Goal: Task Accomplishment & Management: Use online tool/utility

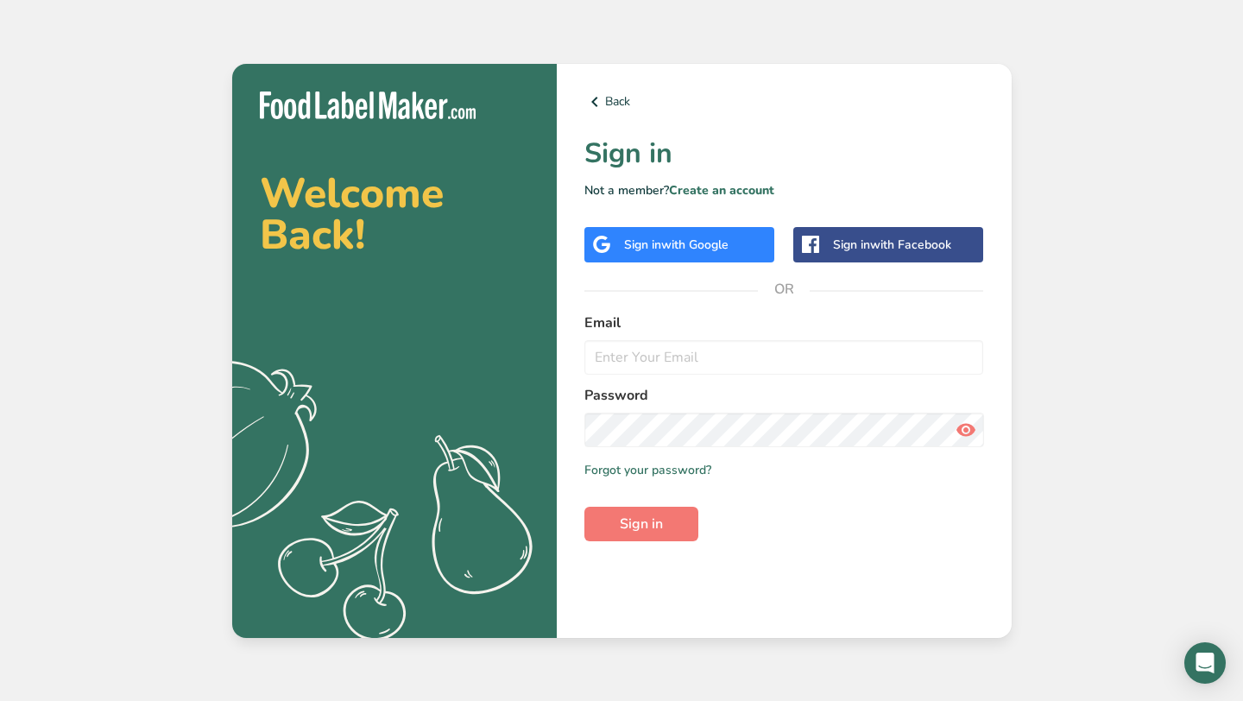
click at [696, 247] on span "with Google" at bounding box center [694, 244] width 67 height 16
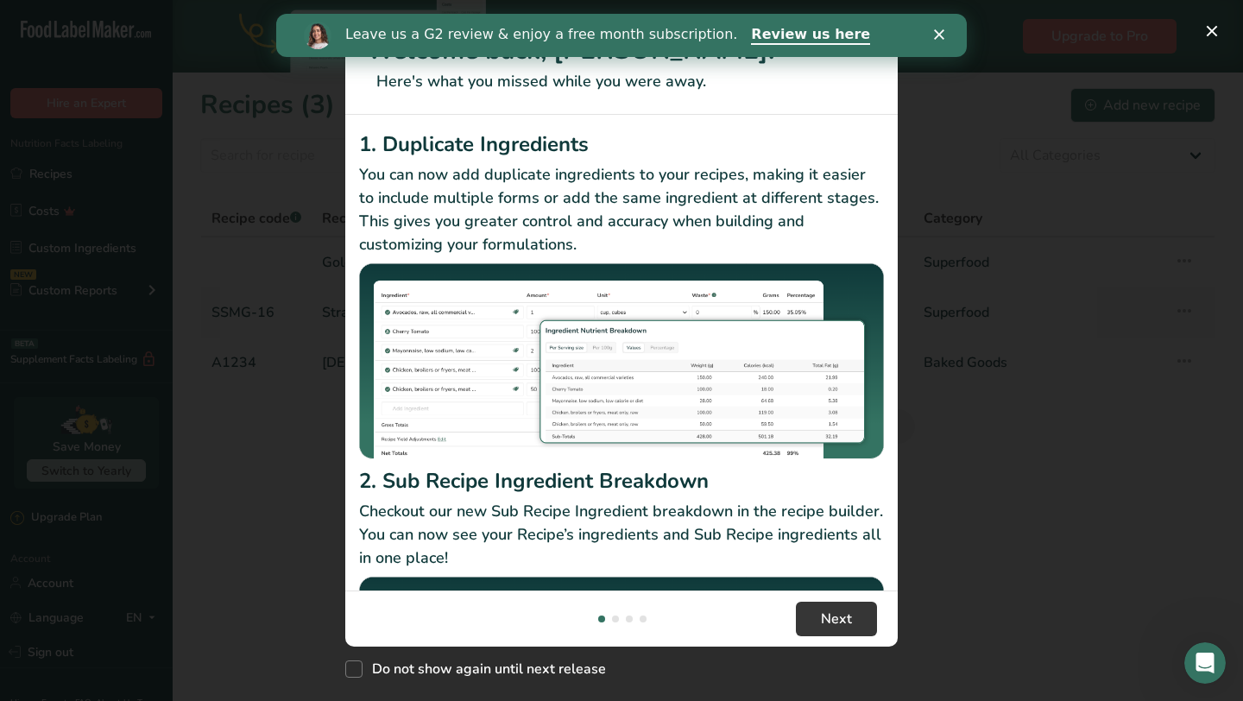
click at [942, 38] on polygon "Close" at bounding box center [939, 34] width 10 height 10
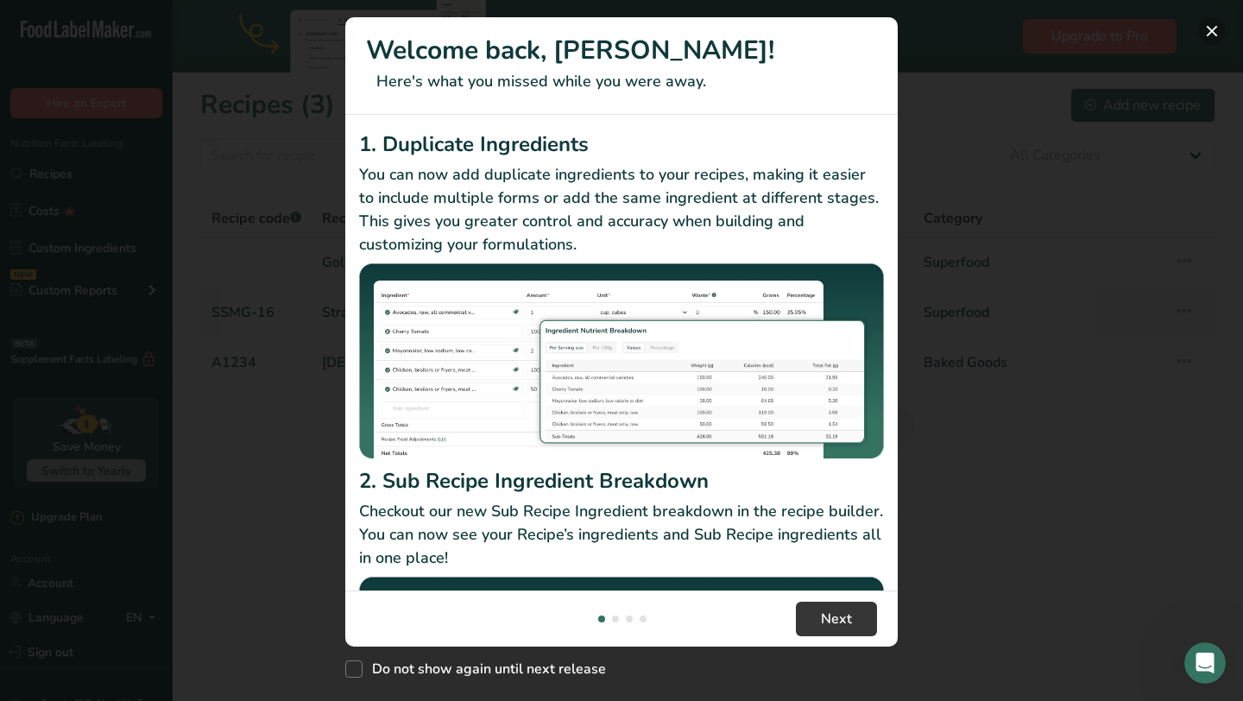
click at [1212, 33] on button "New Features" at bounding box center [1212, 31] width 28 height 28
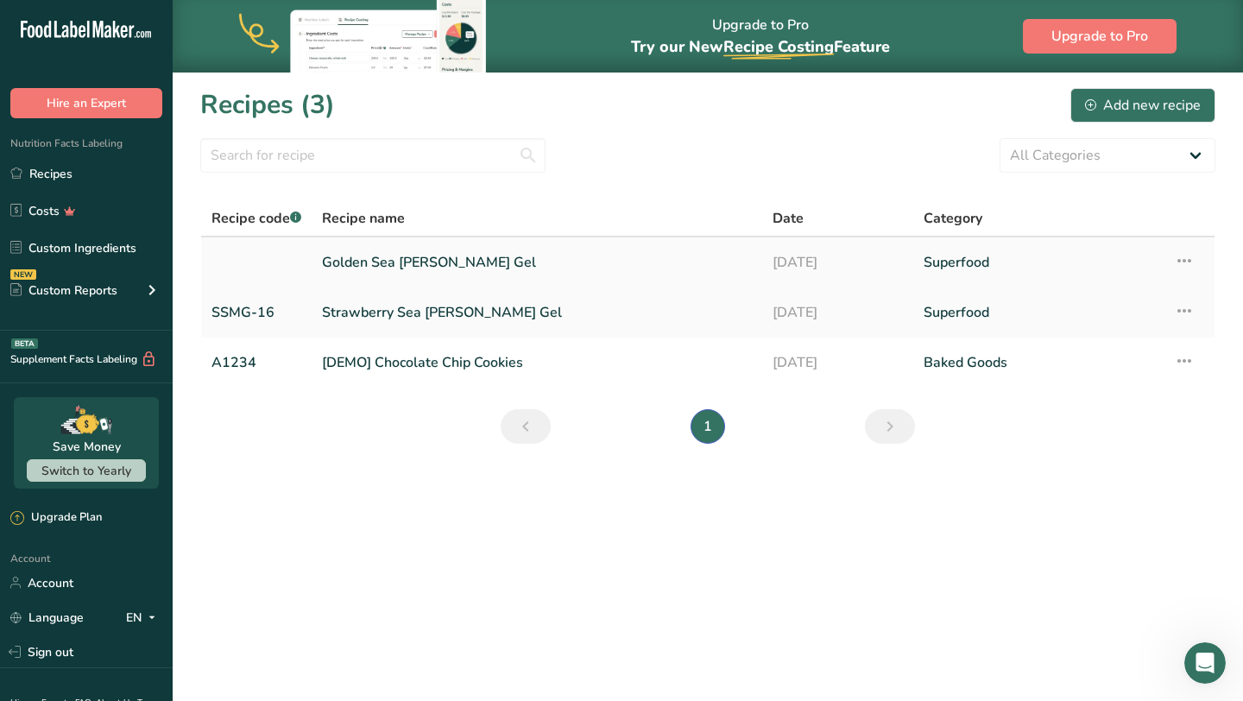
click at [439, 266] on link "Golden Sea Moss Gel" at bounding box center [537, 262] width 430 height 36
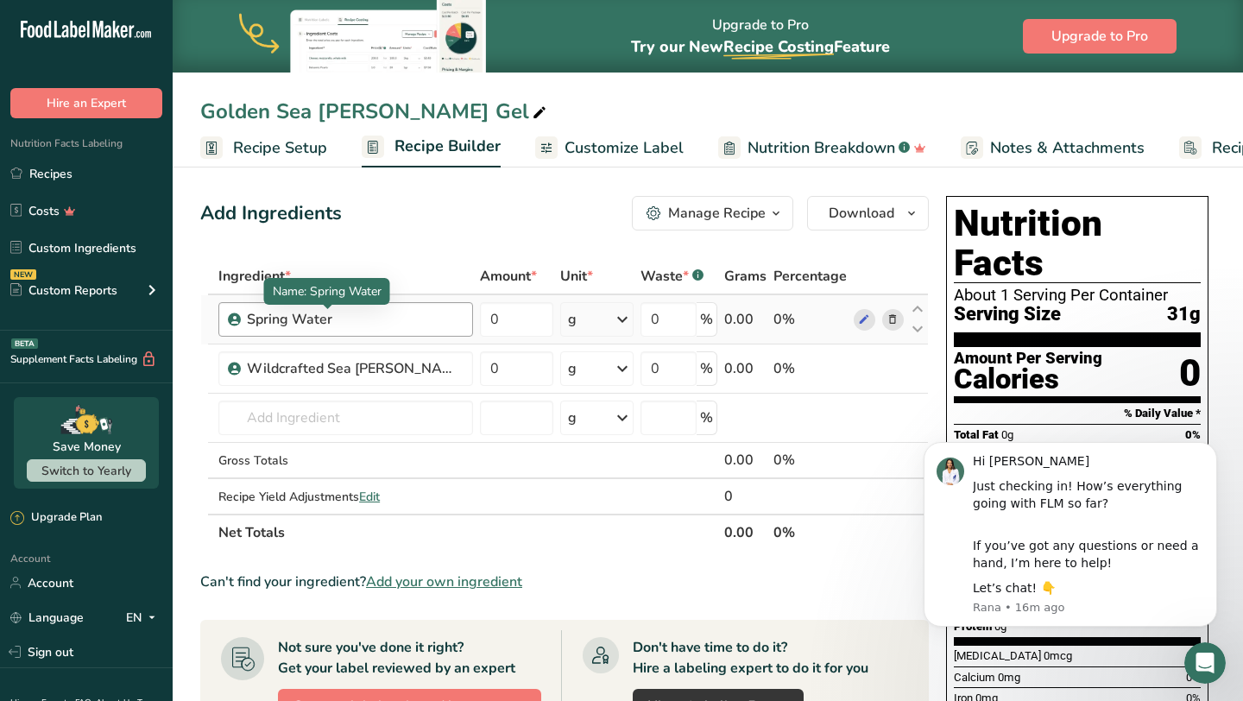
click at [284, 318] on div "Spring Water" at bounding box center [355, 319] width 216 height 21
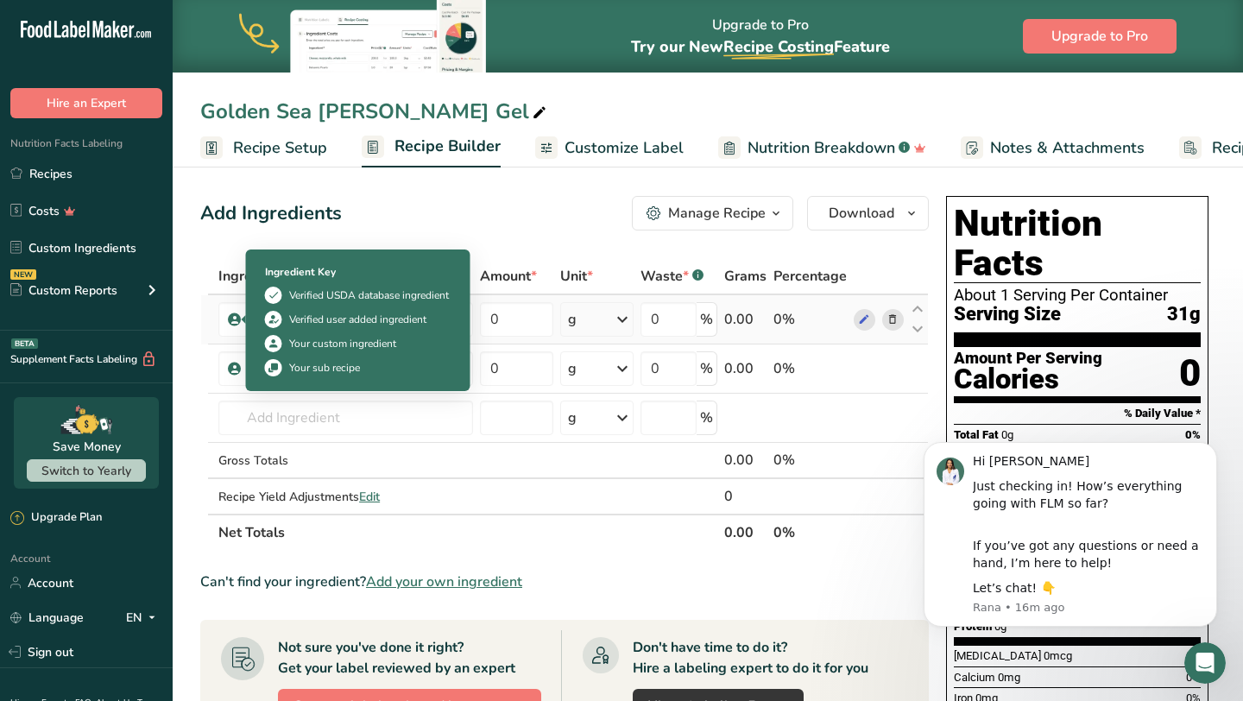
click at [236, 318] on icon at bounding box center [235, 320] width 10 height 16
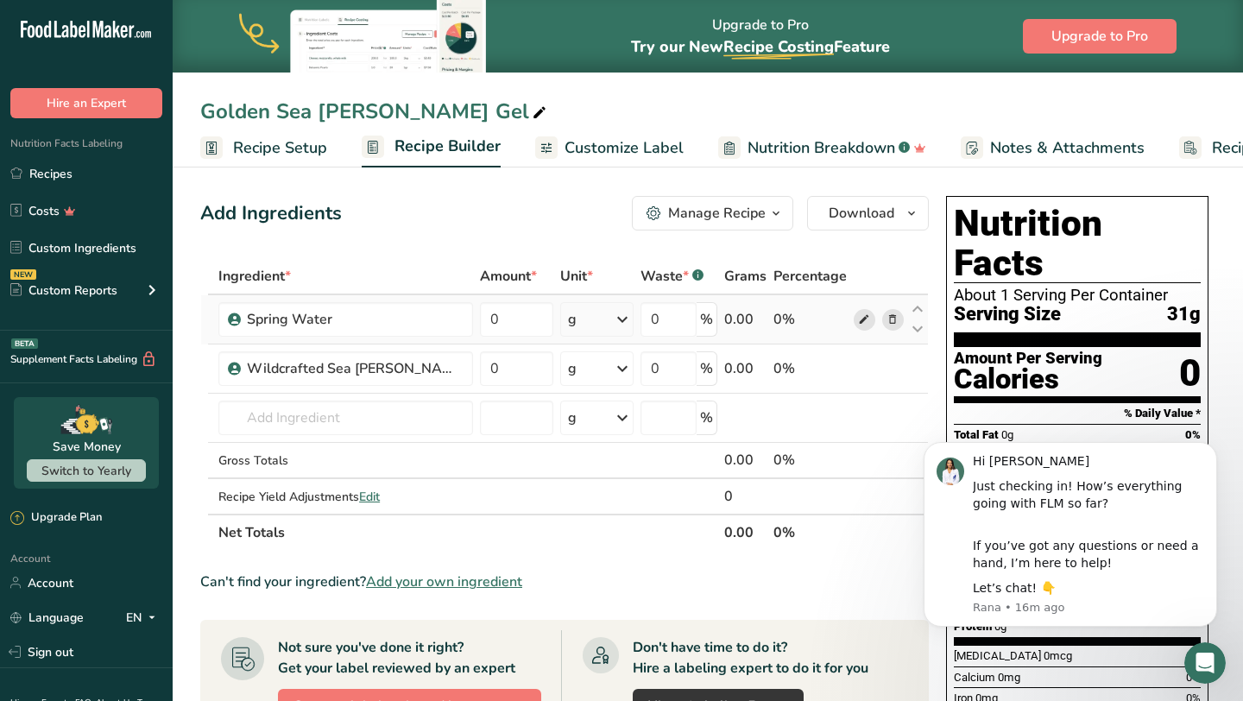
click at [864, 318] on icon at bounding box center [864, 320] width 12 height 18
click at [871, 368] on span at bounding box center [863, 368] width 21 height 21
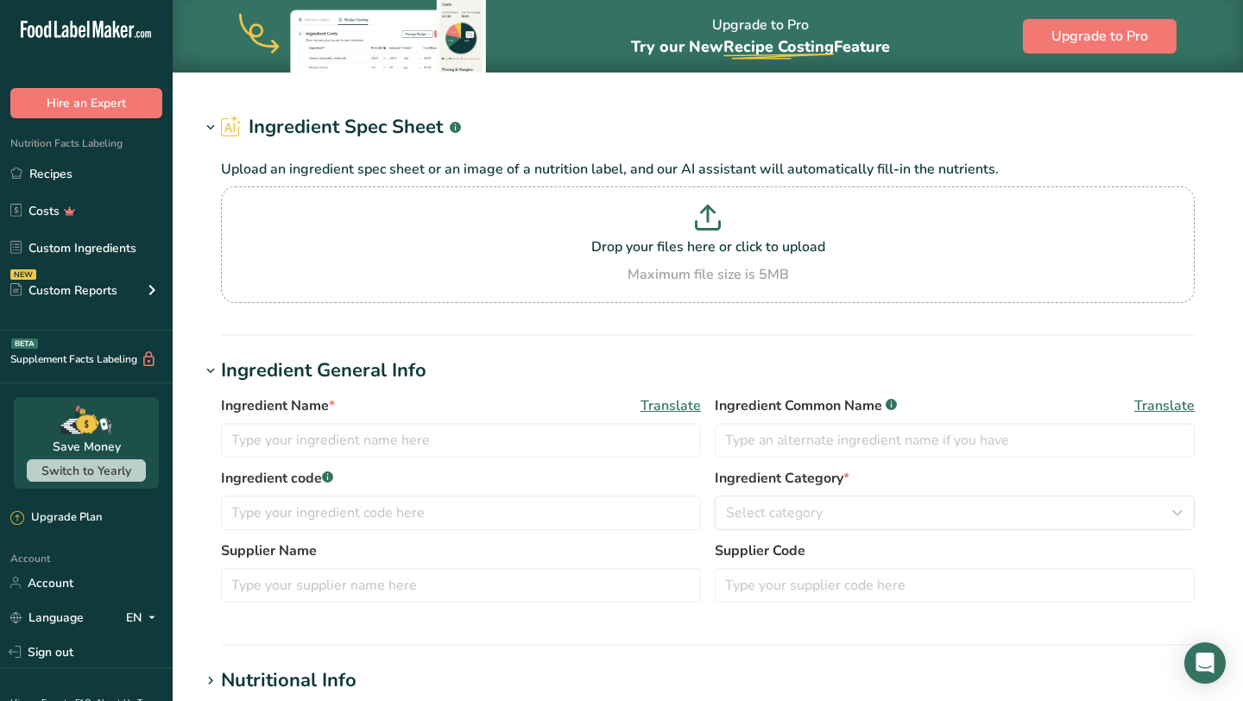
type input "Spring Water"
type input "100"
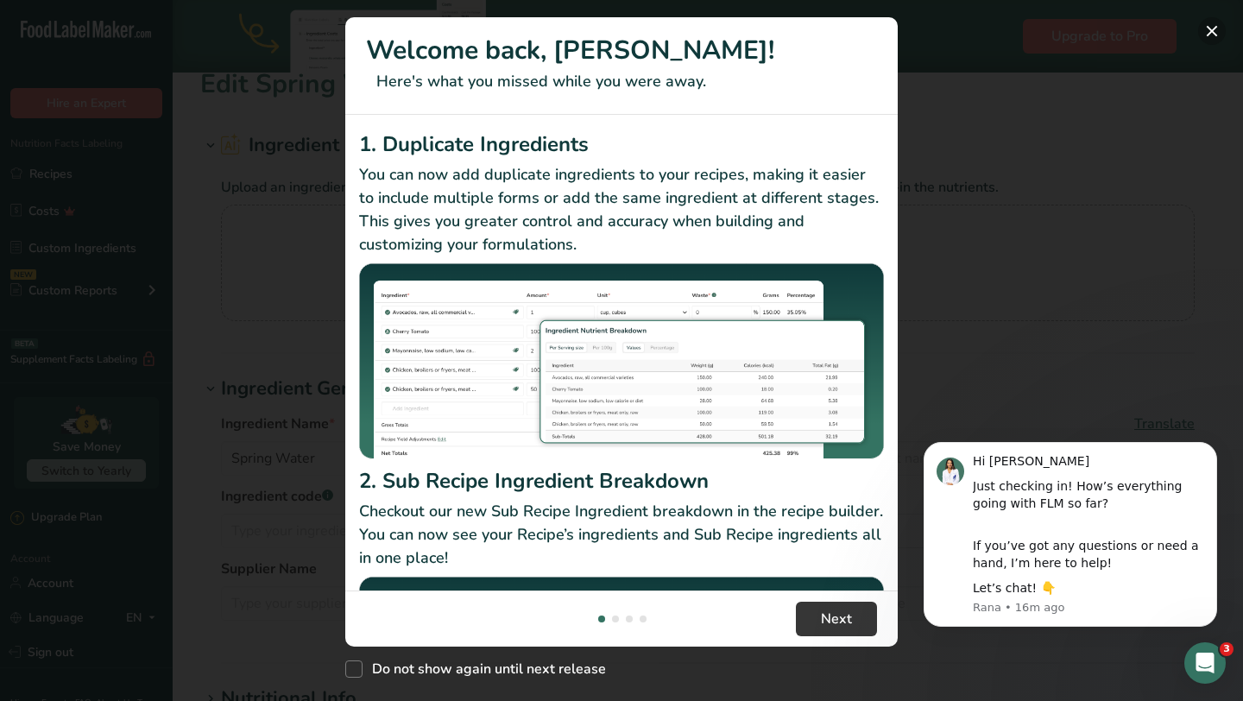
click at [1215, 22] on button "New Features" at bounding box center [1212, 31] width 28 height 28
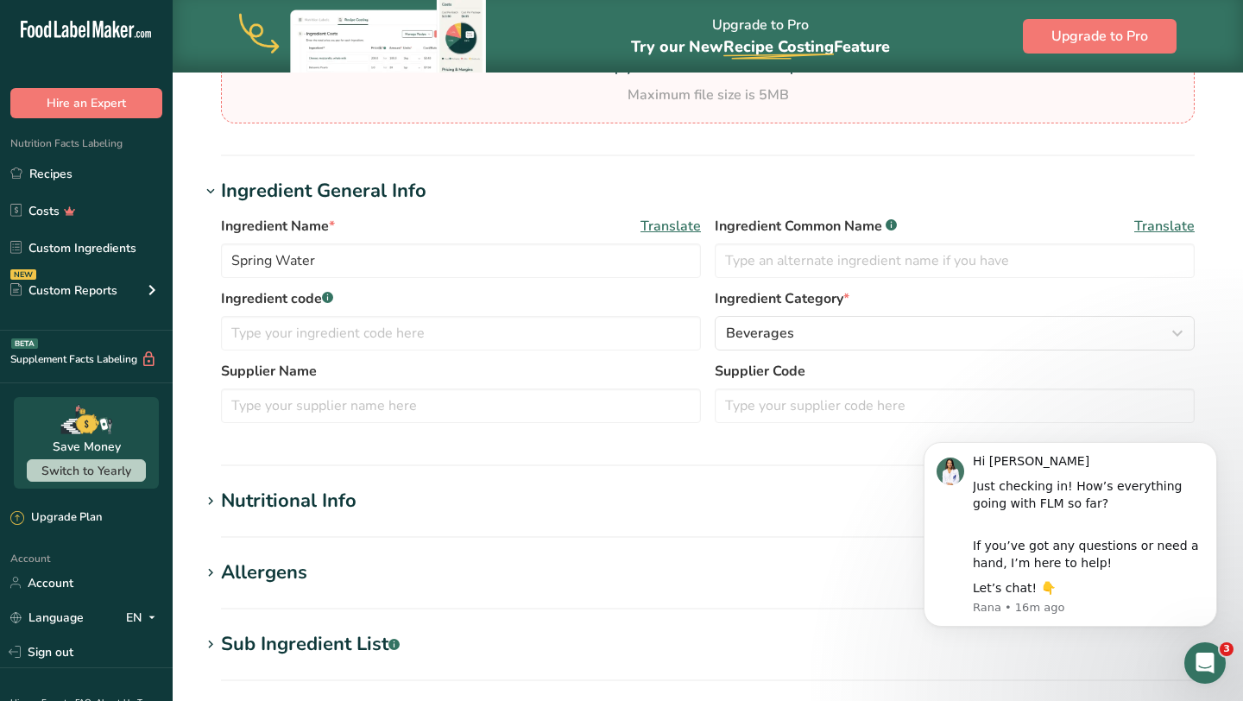
scroll to position [179, 0]
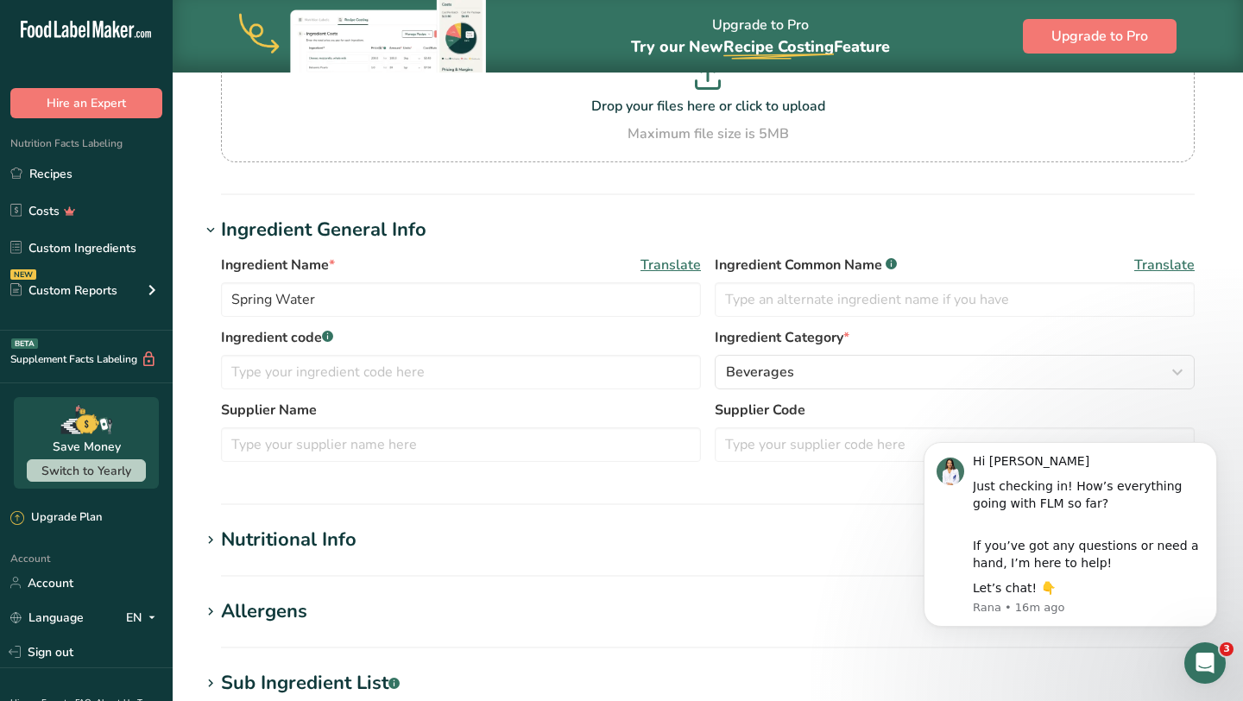
click at [408, 557] on section "Nutritional Info Serving Size .a-a{fill:#347362;}.b-a{fill:#fff;} Add ingredien…" at bounding box center [707, 551] width 1015 height 51
click at [410, 528] on h1 "Nutritional Info" at bounding box center [707, 540] width 1015 height 28
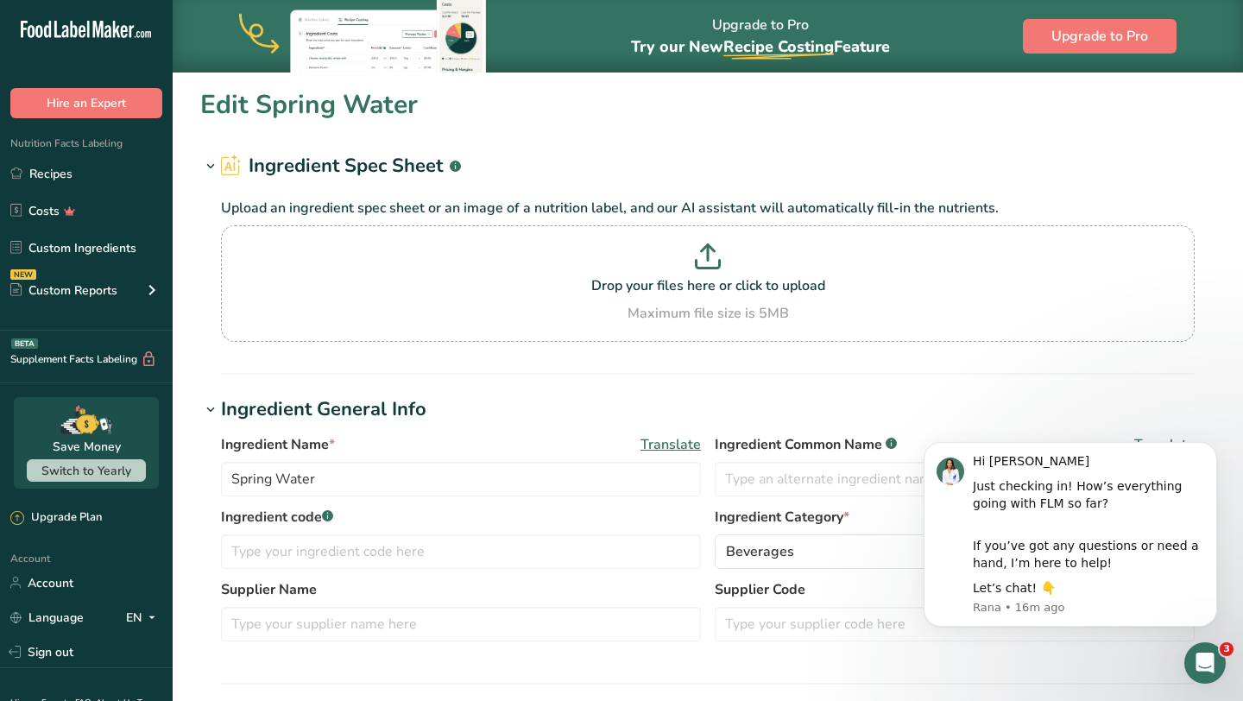
scroll to position [1, 0]
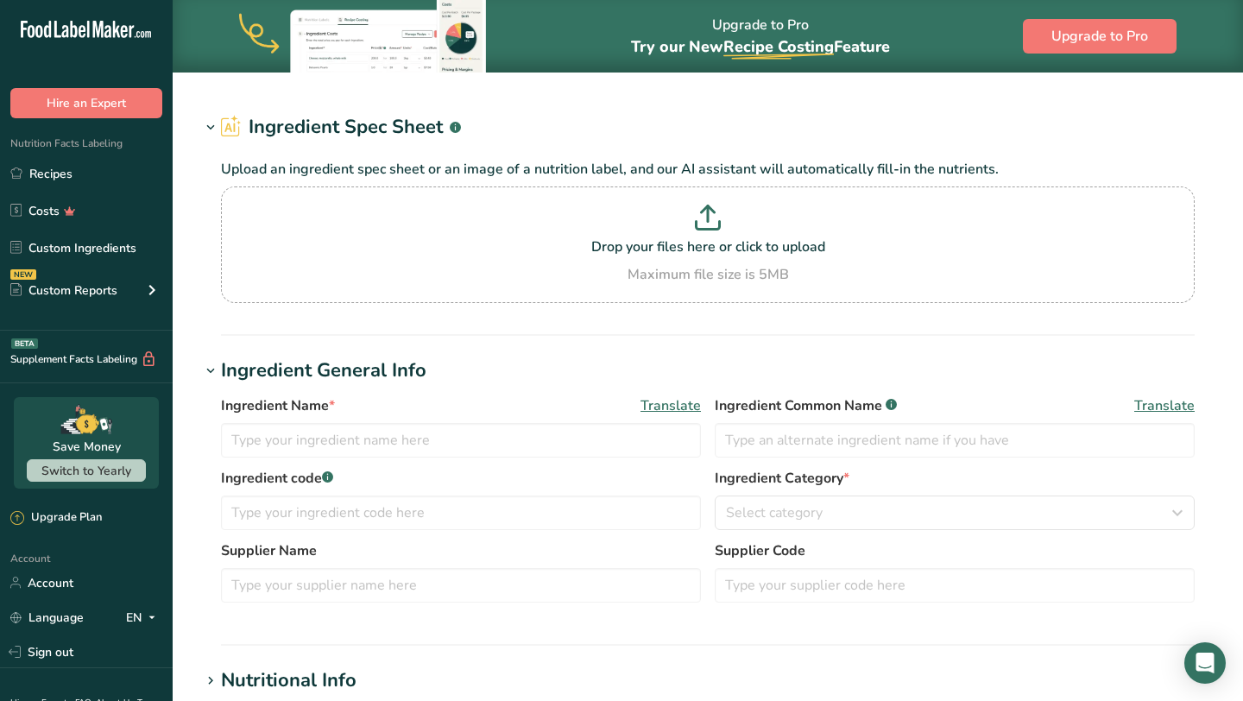
type input "Wildcrafted Sea [PERSON_NAME]"
type input "6.5"
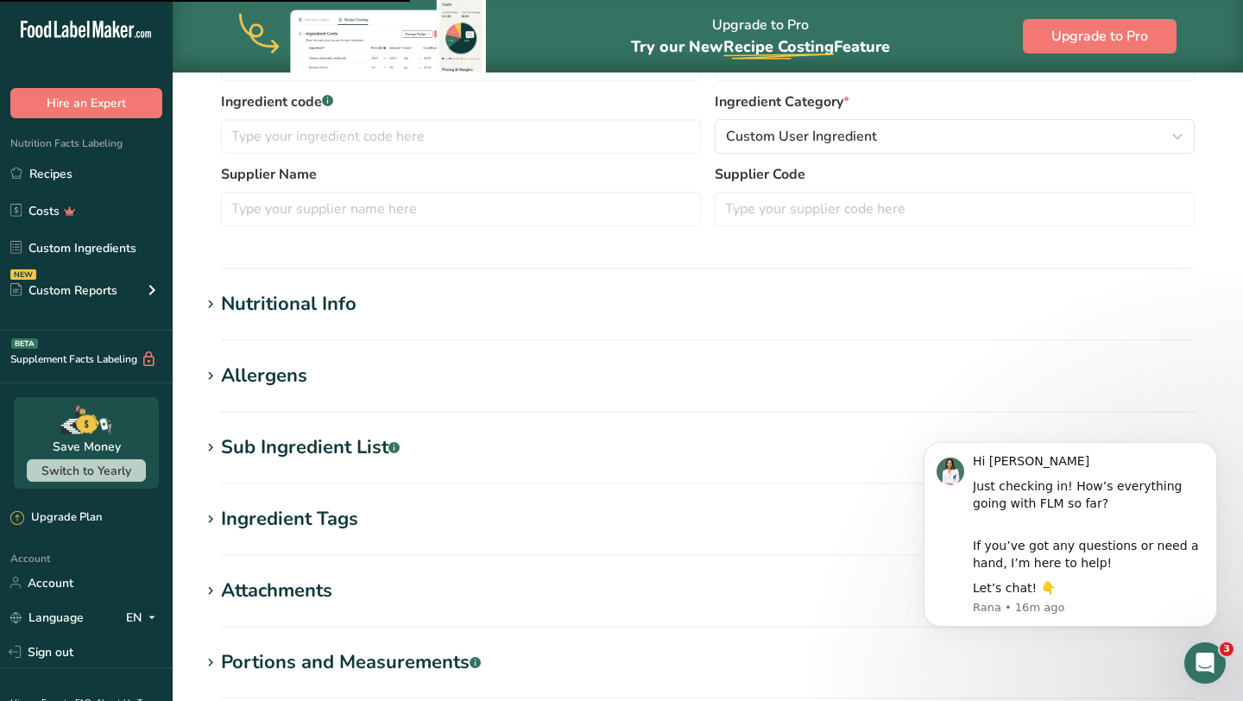
scroll to position [458, 0]
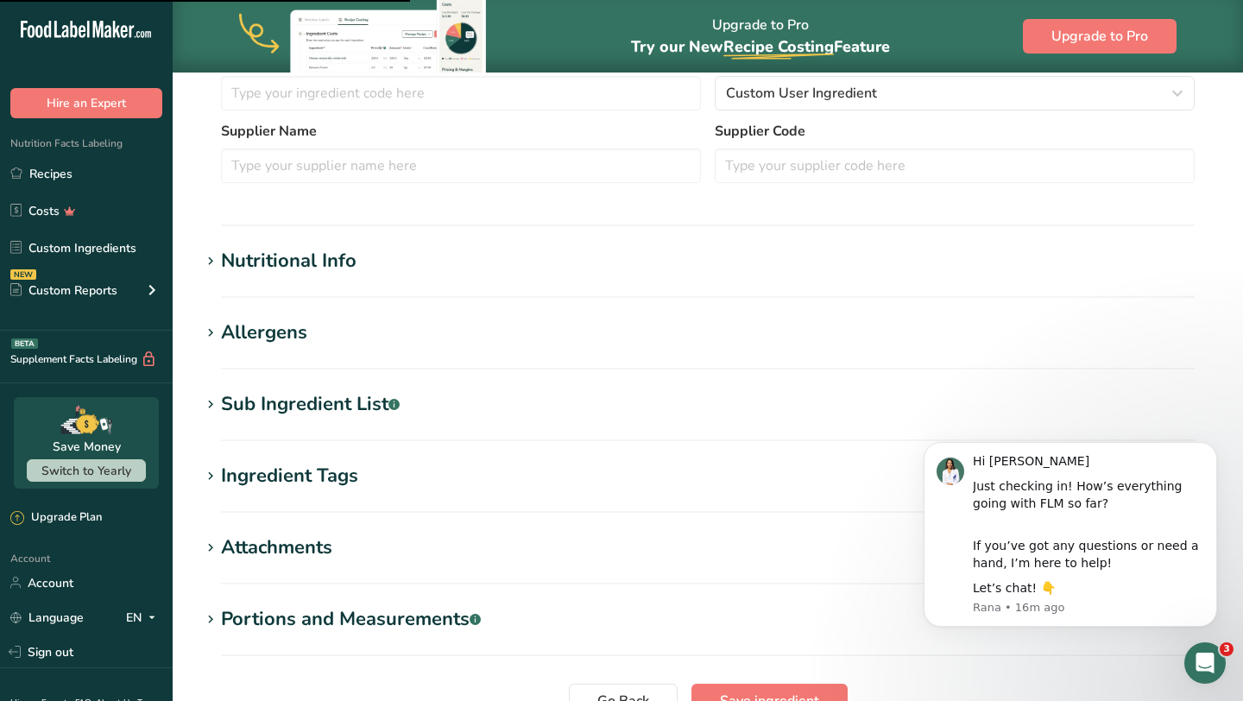
click at [563, 251] on h1 "Nutritional Info" at bounding box center [707, 261] width 1015 height 28
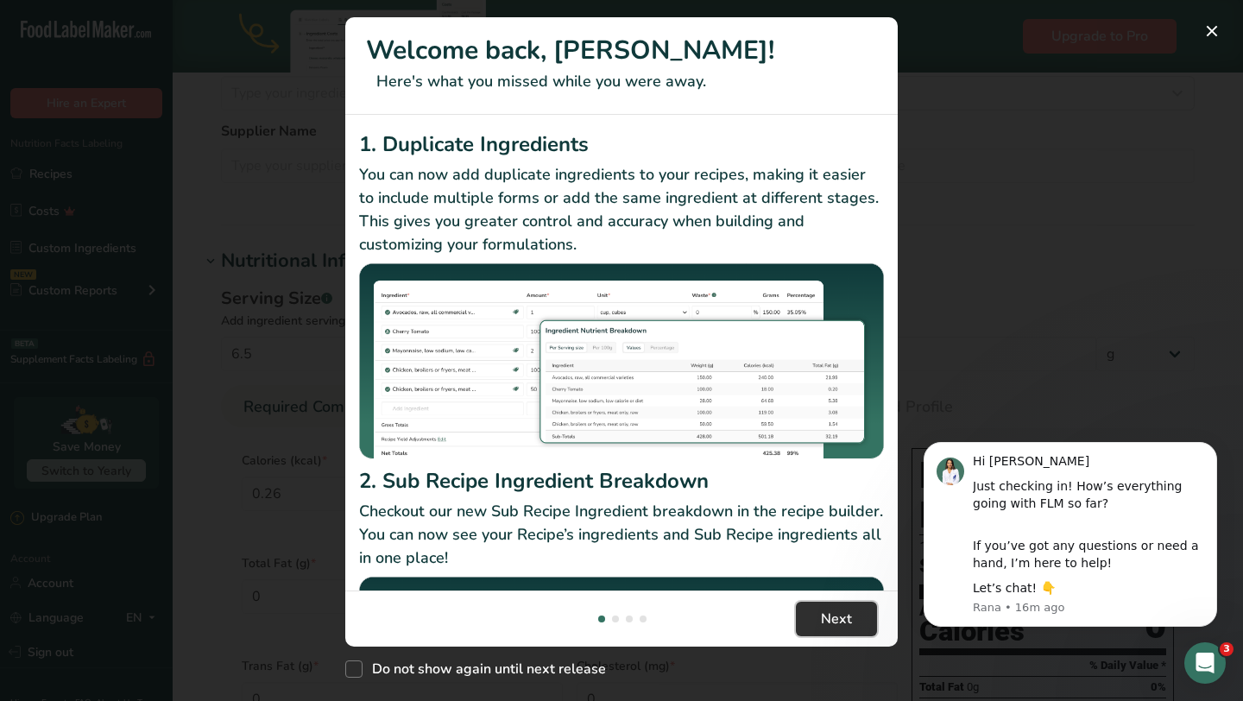
click at [811, 615] on button "Next" at bounding box center [836, 618] width 81 height 35
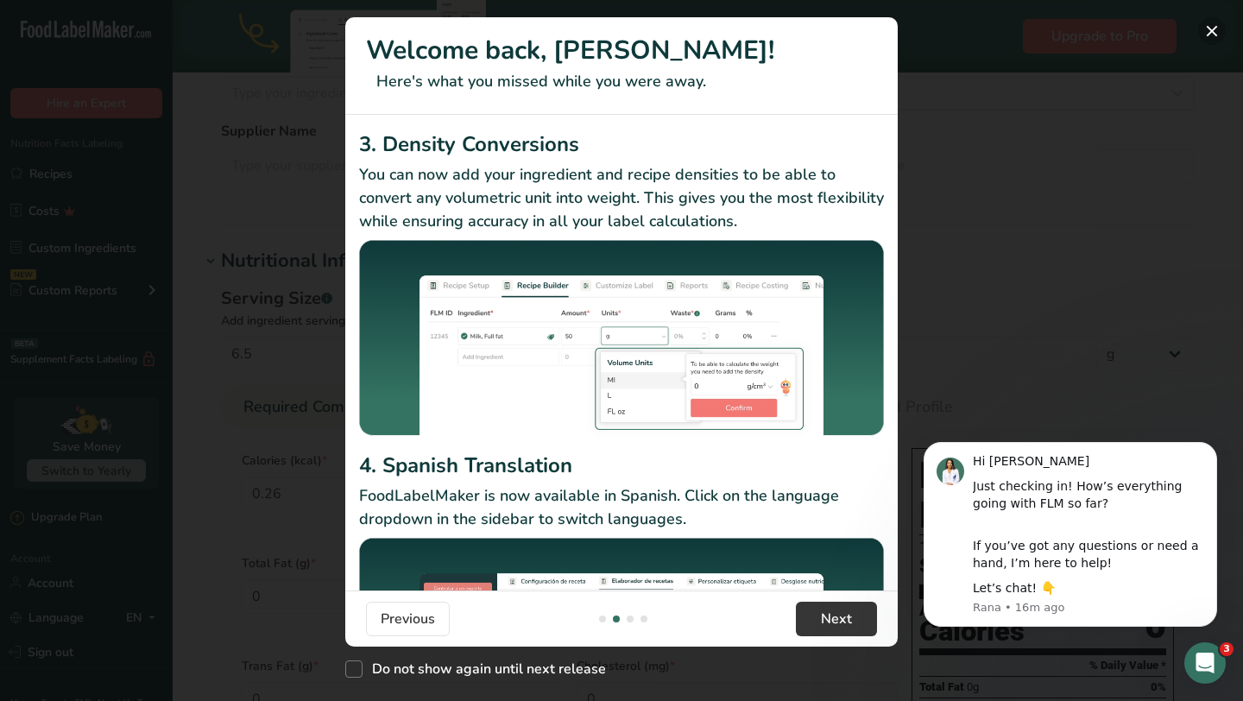
click at [1218, 29] on button "New Features" at bounding box center [1212, 31] width 28 height 28
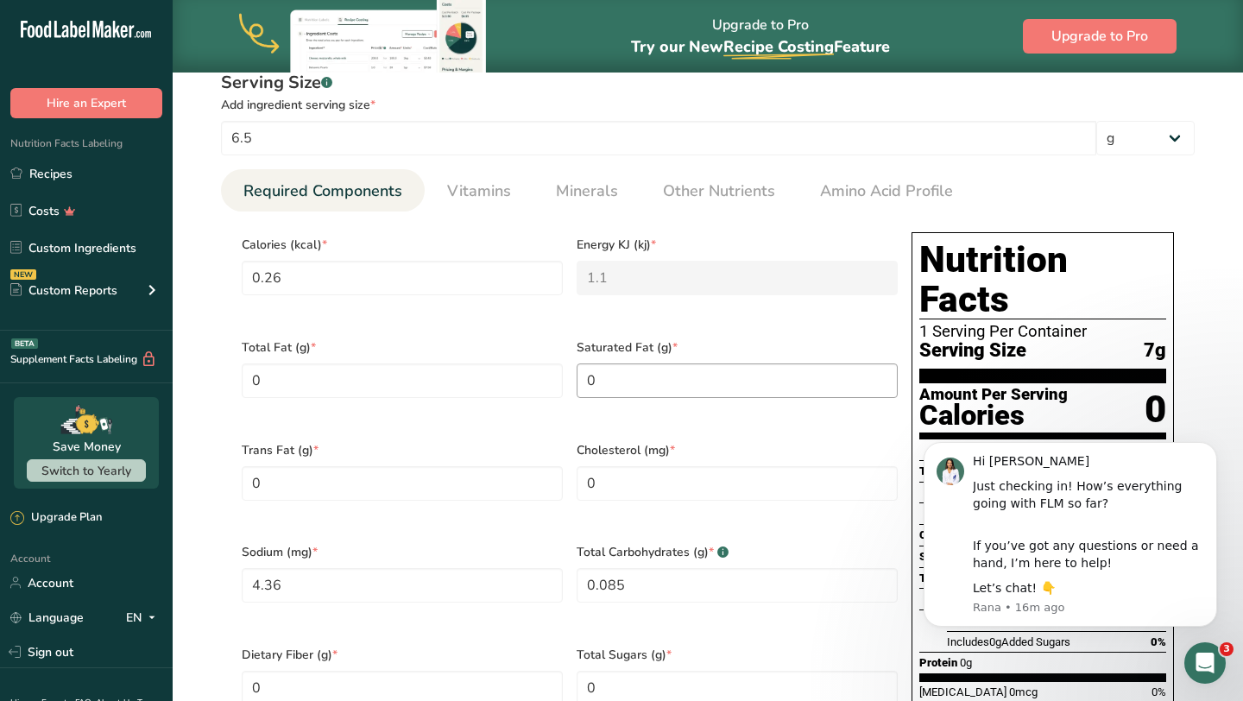
scroll to position [658, 0]
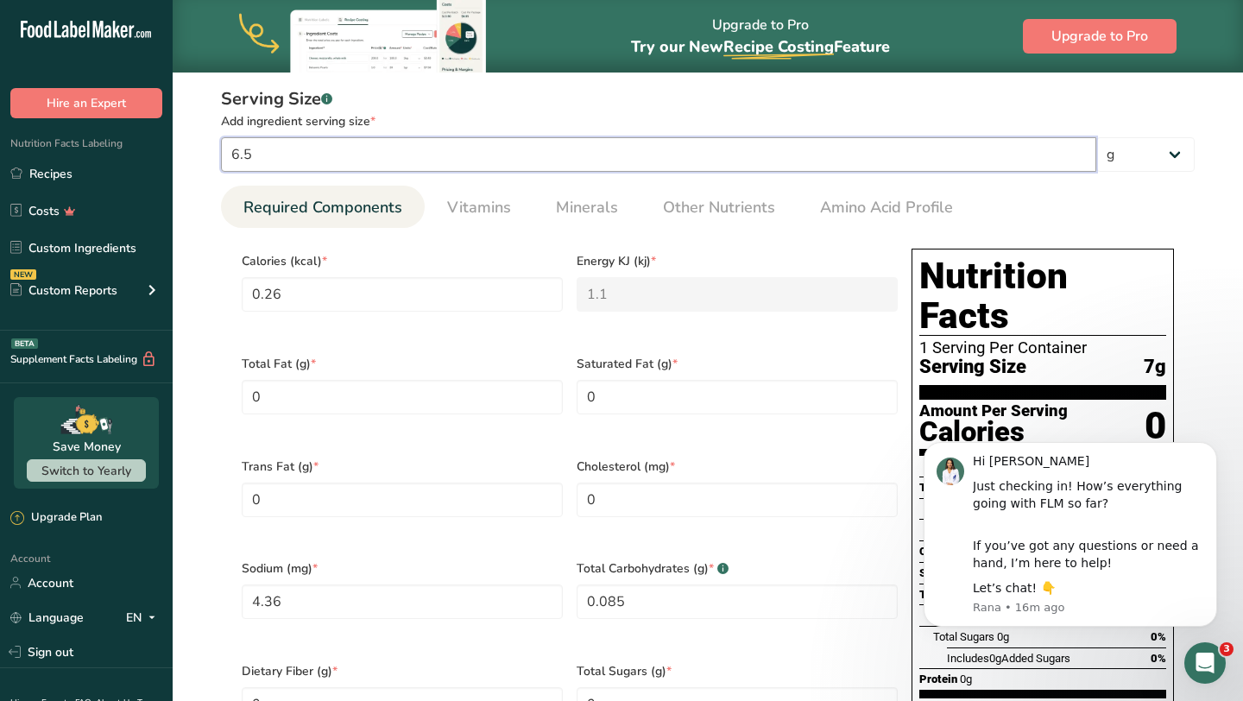
click at [375, 167] on input "6.5" at bounding box center [658, 154] width 875 height 35
